Goal: Task Accomplishment & Management: Manage account settings

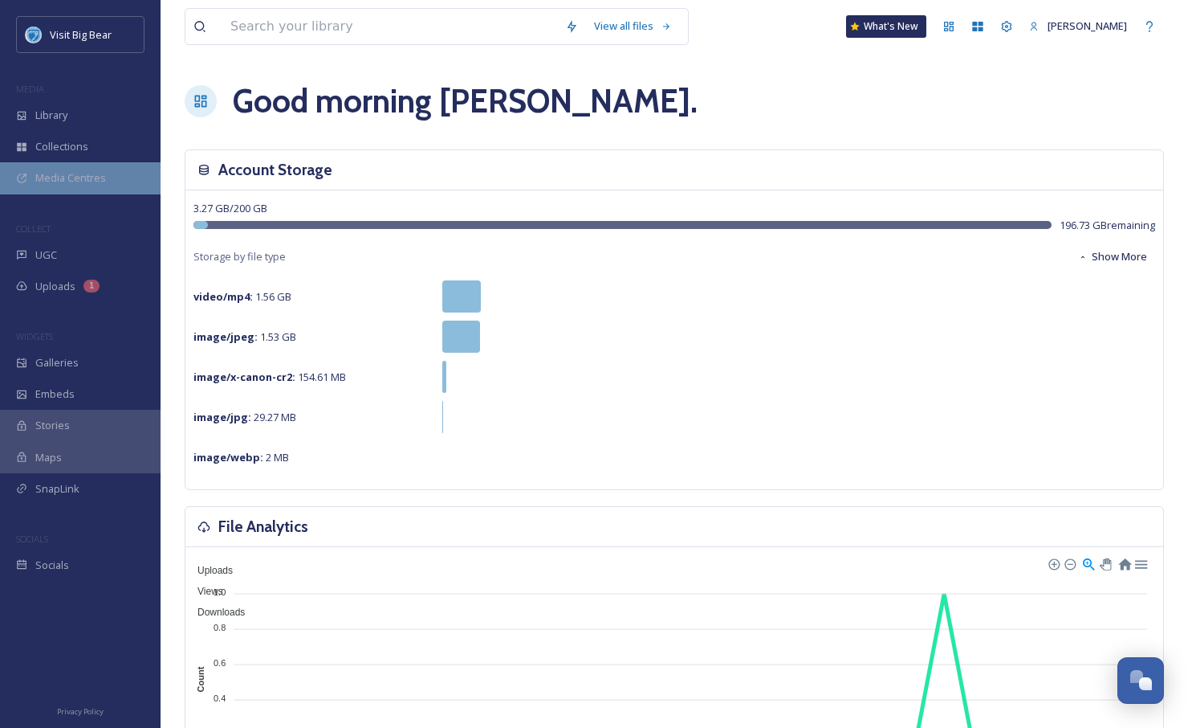
click at [63, 176] on span "Media Centres" at bounding box center [70, 177] width 71 height 15
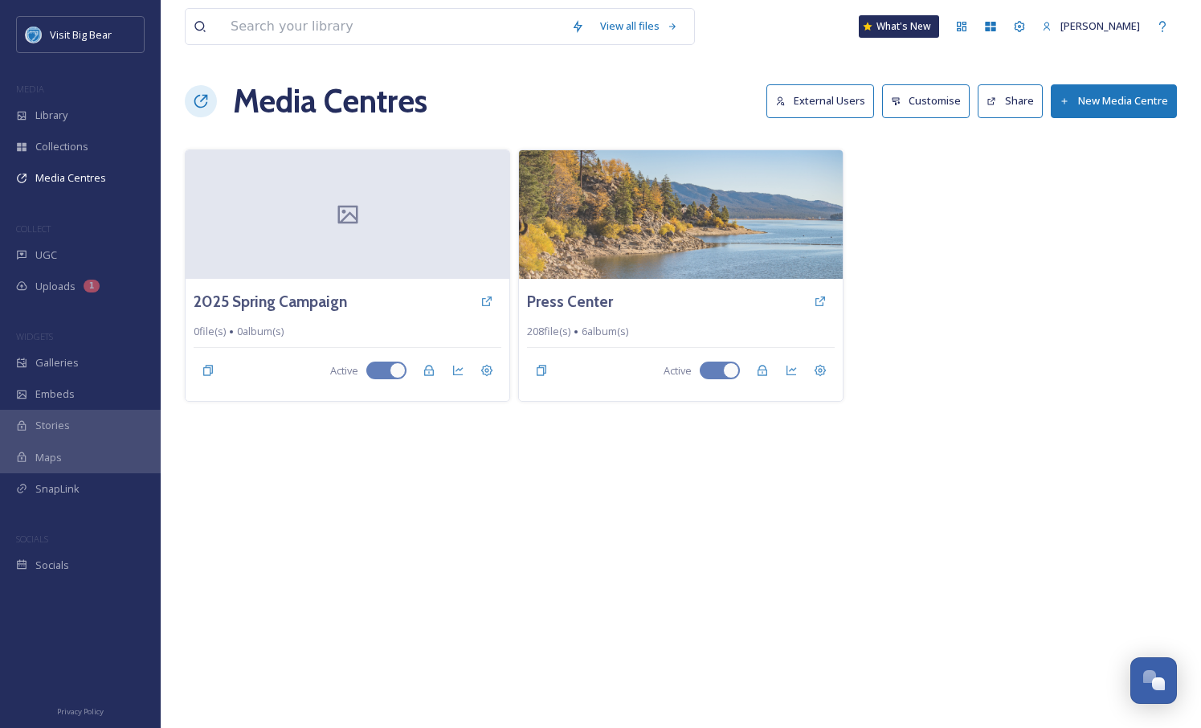
click at [809, 101] on button "External Users" at bounding box center [820, 100] width 108 height 33
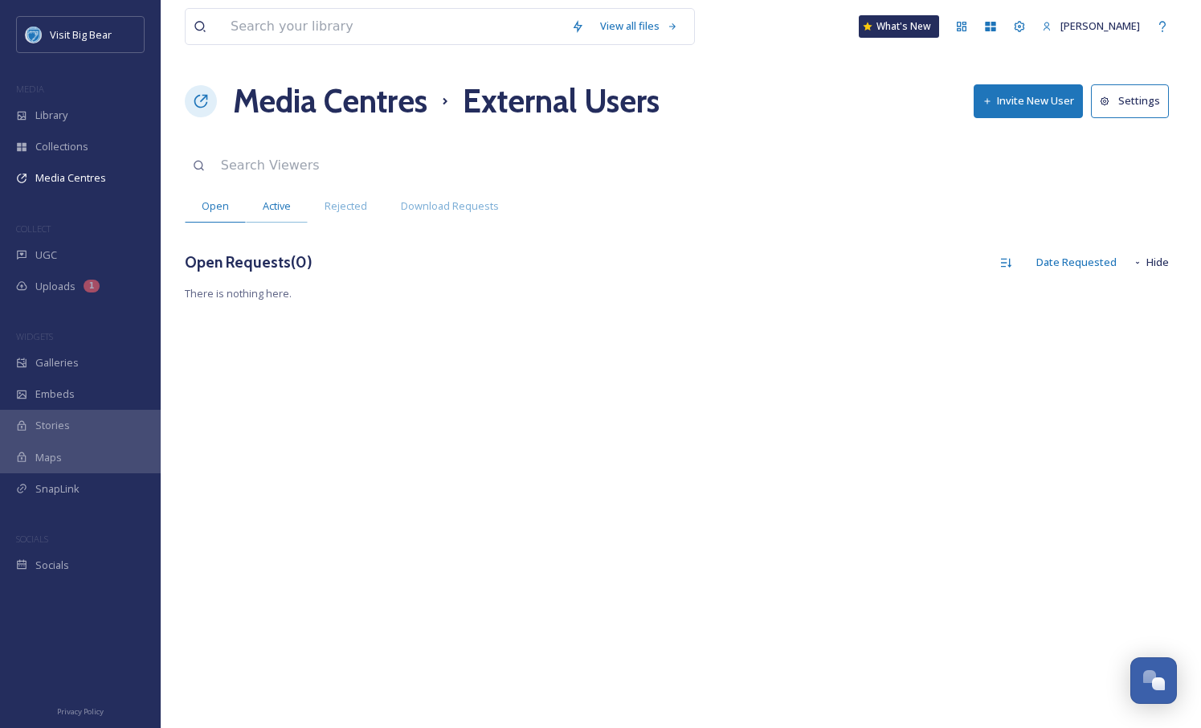
click at [290, 206] on div "Active" at bounding box center [277, 206] width 62 height 33
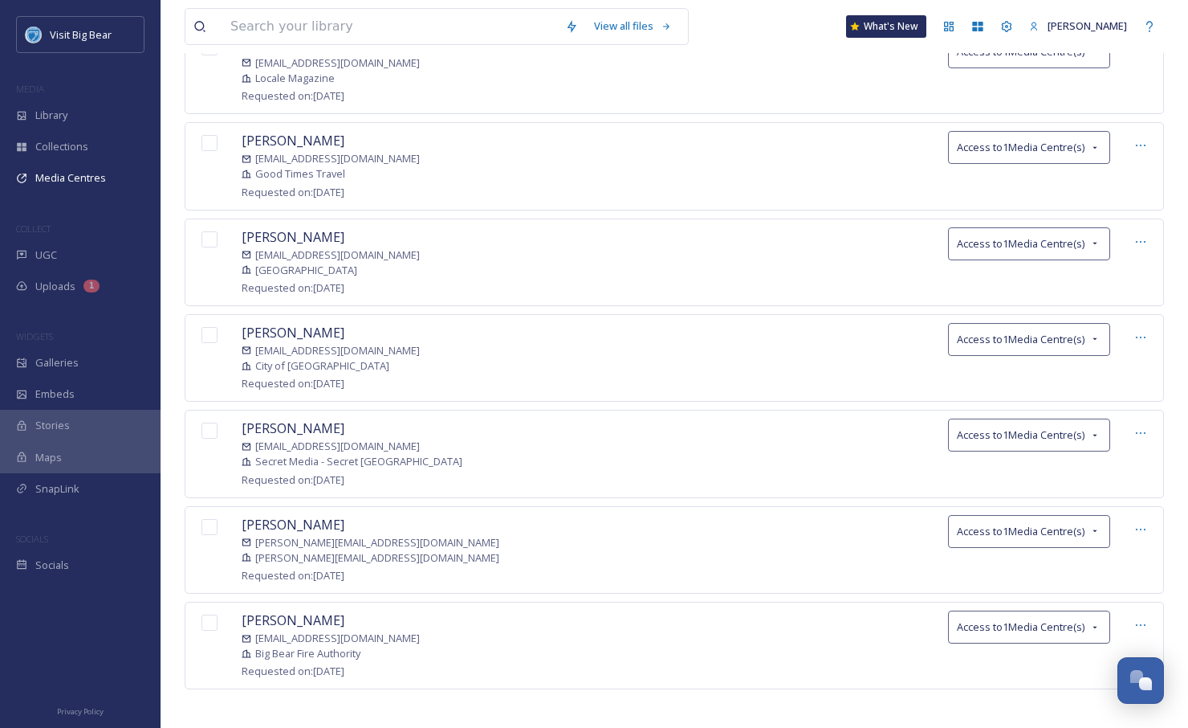
scroll to position [359, 0]
click at [965, 618] on span "Access to 1 Media Centre(s)" at bounding box center [1021, 623] width 128 height 15
click at [838, 643] on div "[PERSON_NAME] [EMAIL_ADDRESS][DOMAIN_NAME] Big Bear Fire Authority Requested on…" at bounding box center [675, 642] width 980 height 88
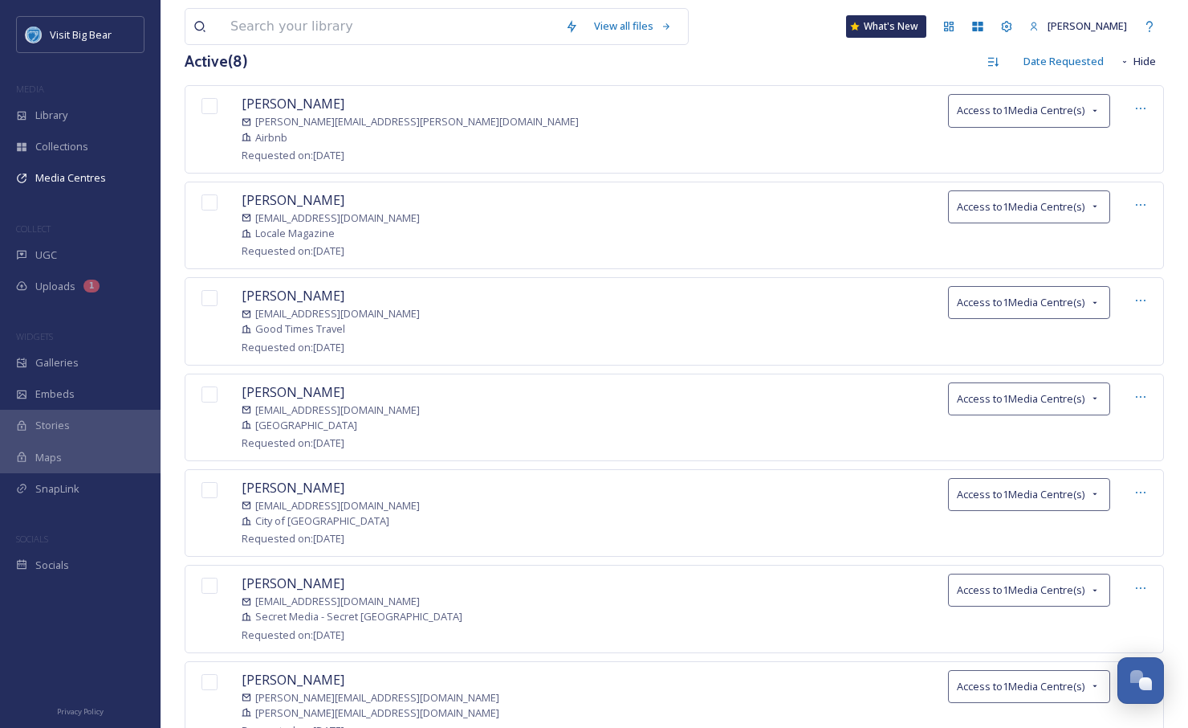
scroll to position [0, 0]
